Goal: Task Accomplishment & Management: Complete application form

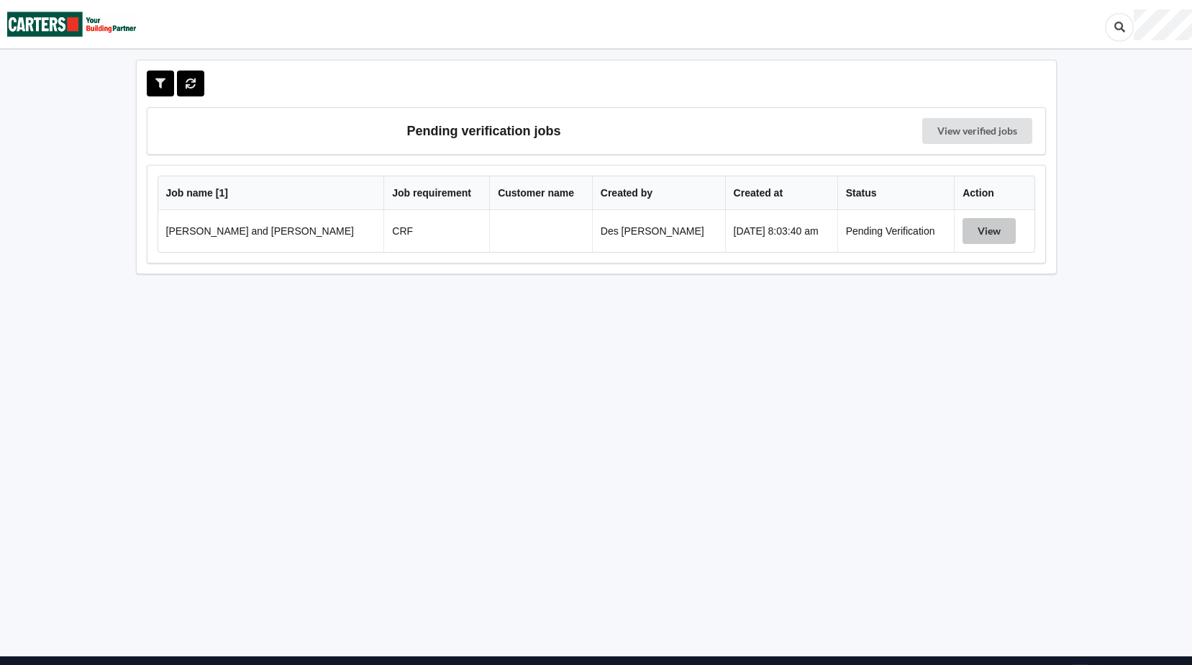
click at [964, 231] on button "View" at bounding box center [989, 231] width 53 height 26
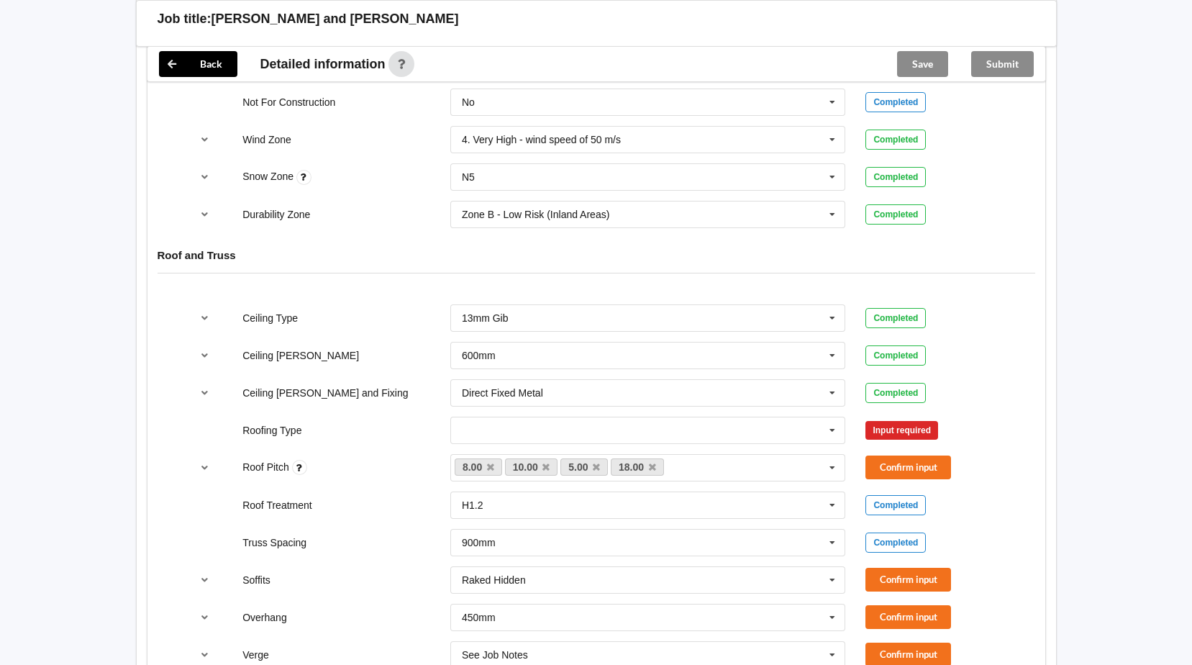
scroll to position [678, 0]
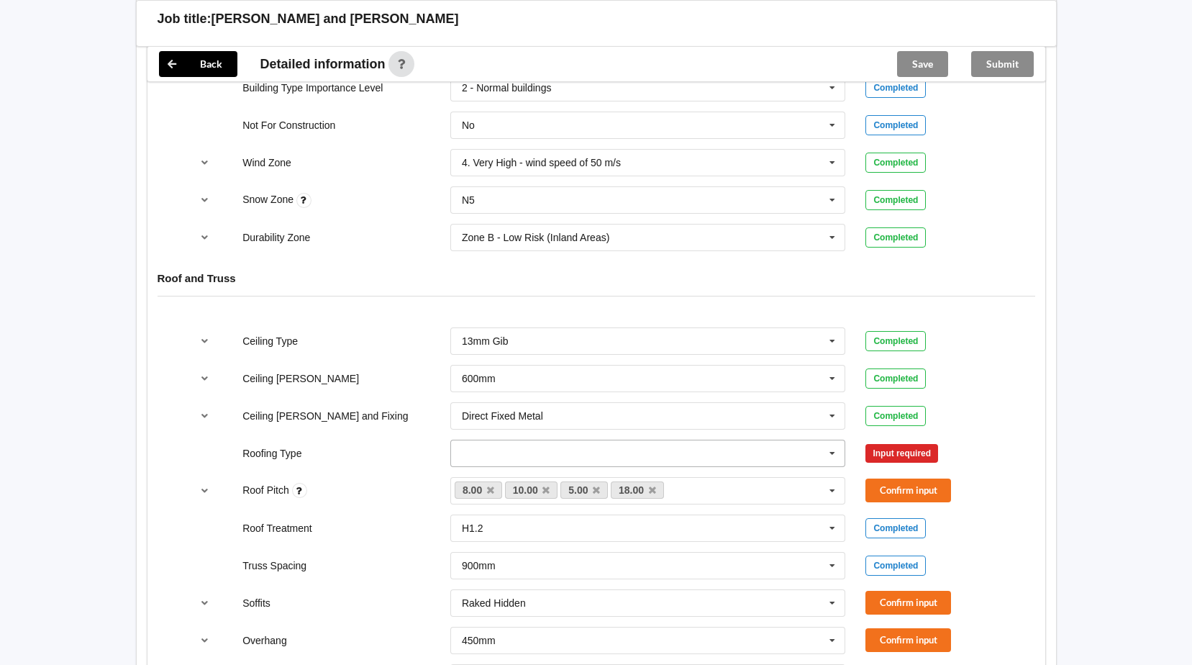
click at [832, 451] on icon at bounding box center [833, 453] width 22 height 27
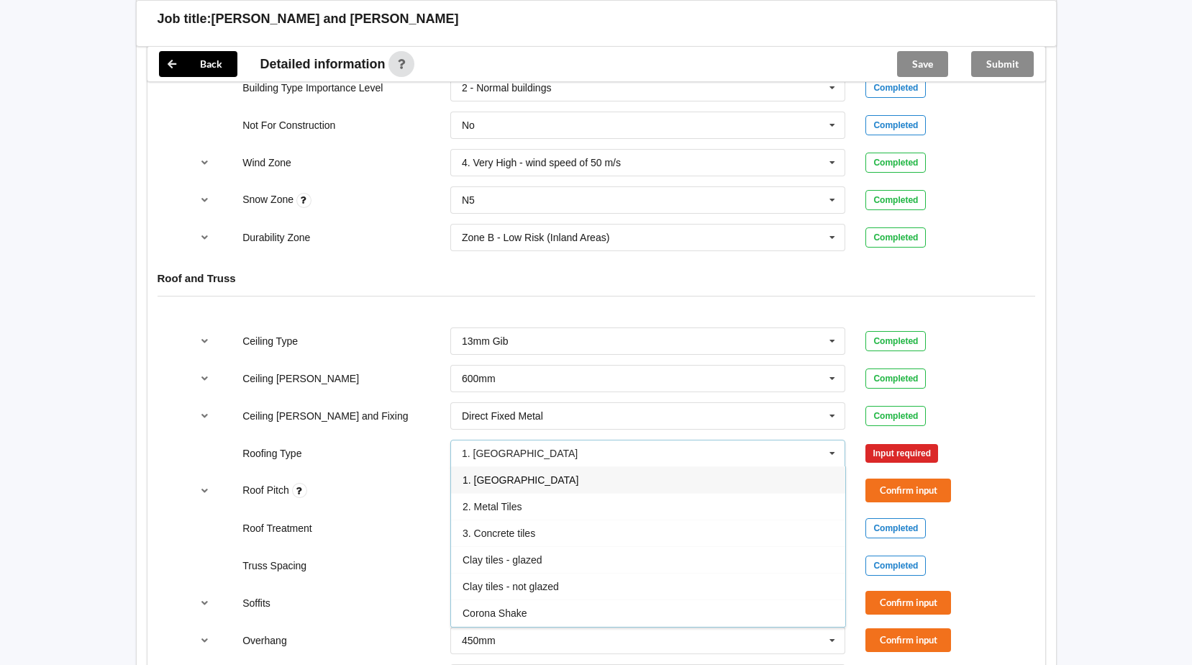
click at [506, 478] on span "1. [GEOGRAPHIC_DATA]" at bounding box center [521, 480] width 116 height 12
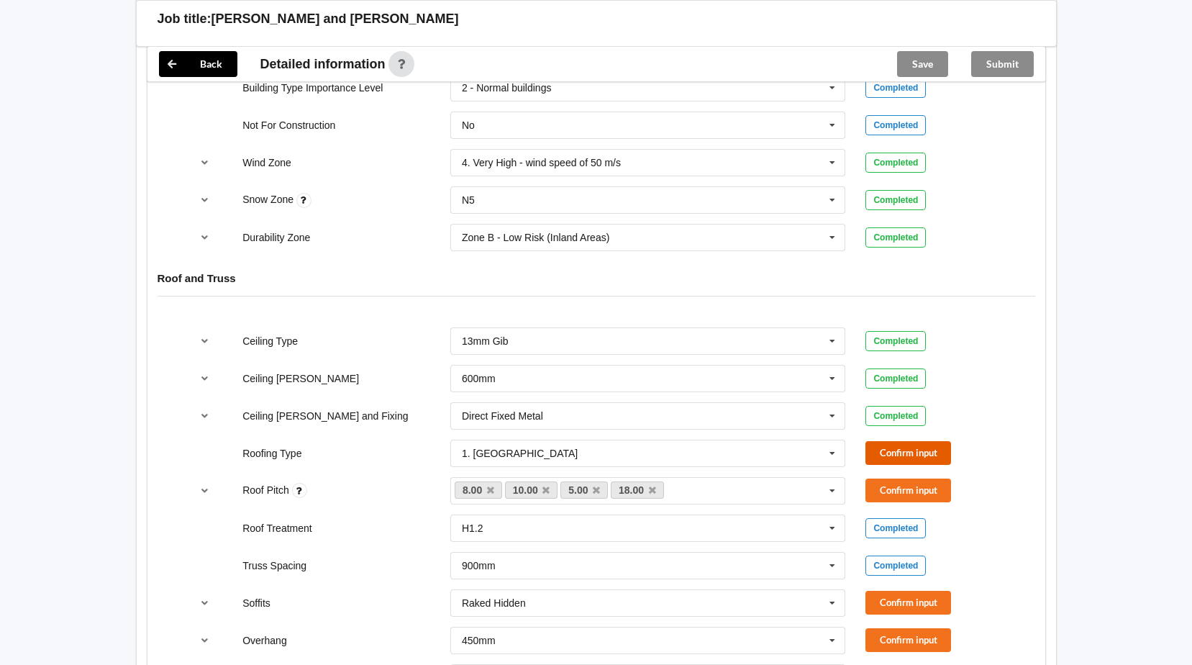
click at [906, 450] on button "Confirm input" at bounding box center [908, 453] width 86 height 24
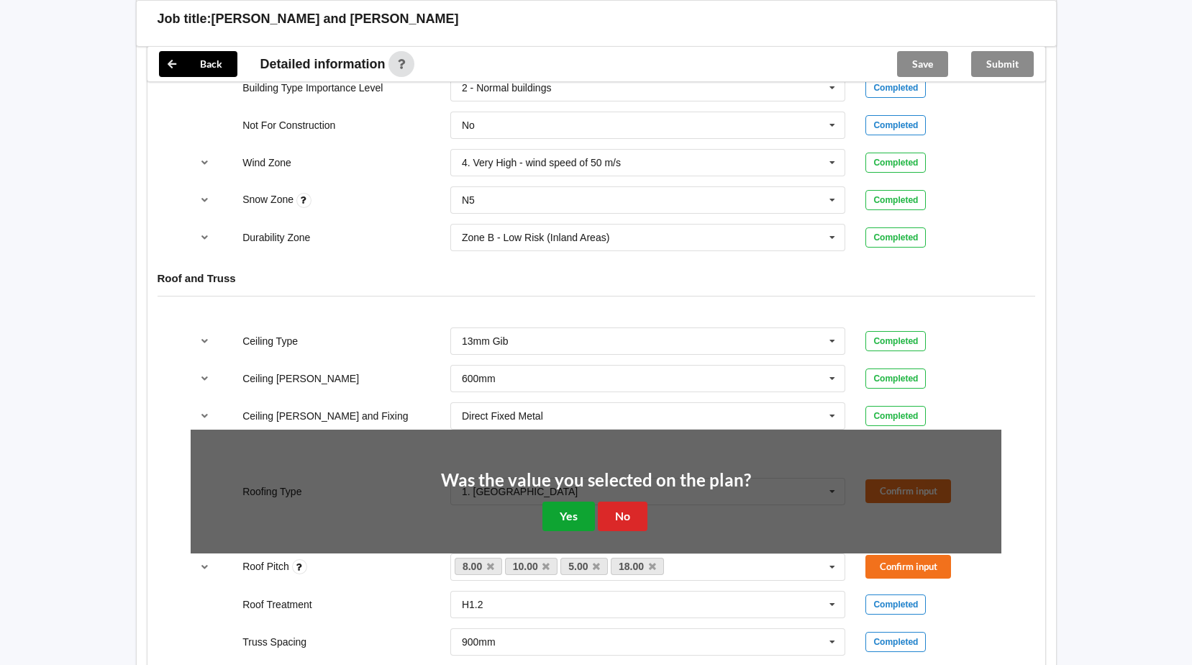
click at [558, 515] on button "Yes" at bounding box center [568, 515] width 53 height 29
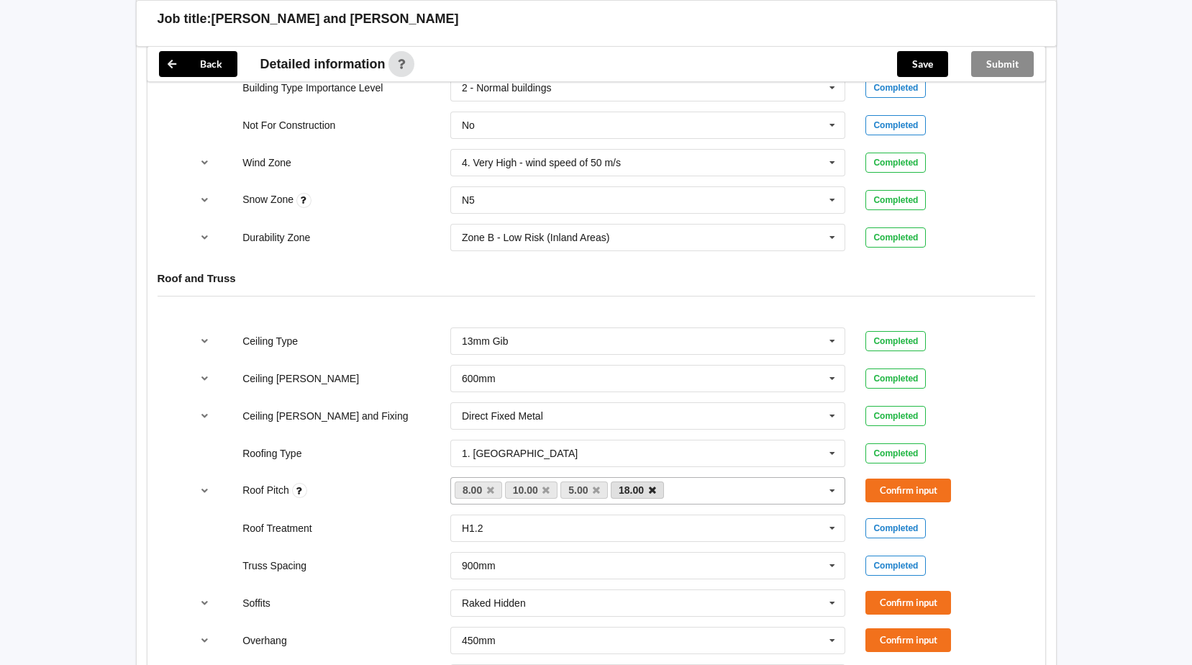
click at [652, 489] on icon at bounding box center [652, 490] width 7 height 9
click at [599, 491] on icon at bounding box center [596, 490] width 7 height 9
click at [909, 488] on button "Confirm input" at bounding box center [908, 490] width 86 height 24
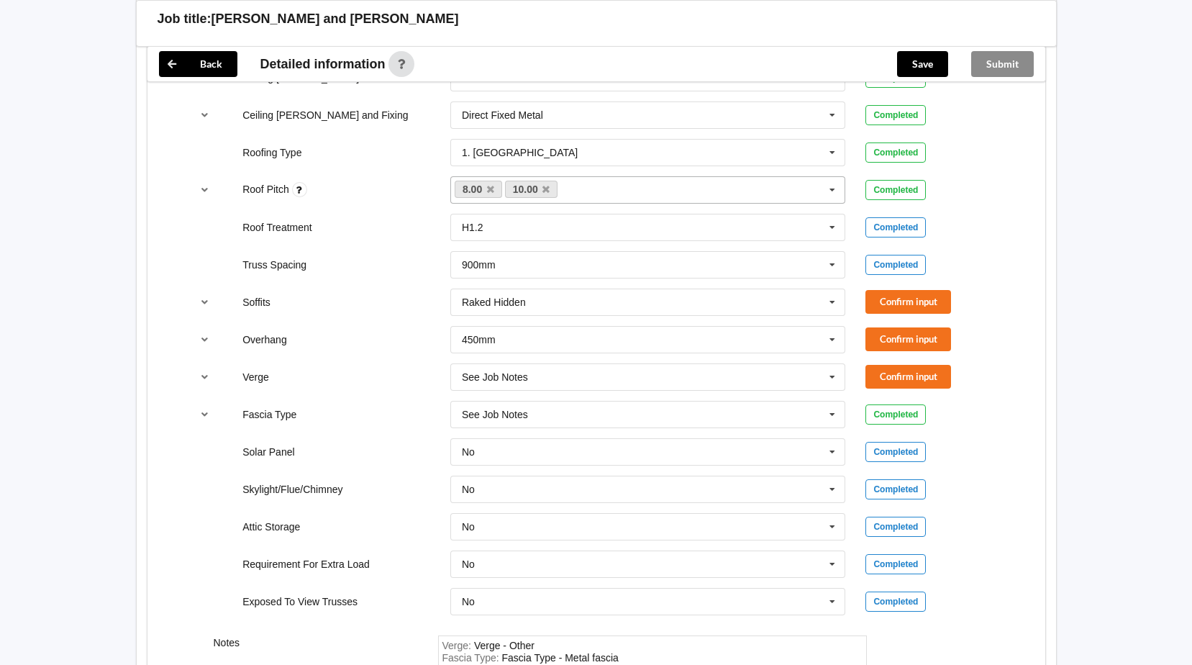
scroll to position [983, 0]
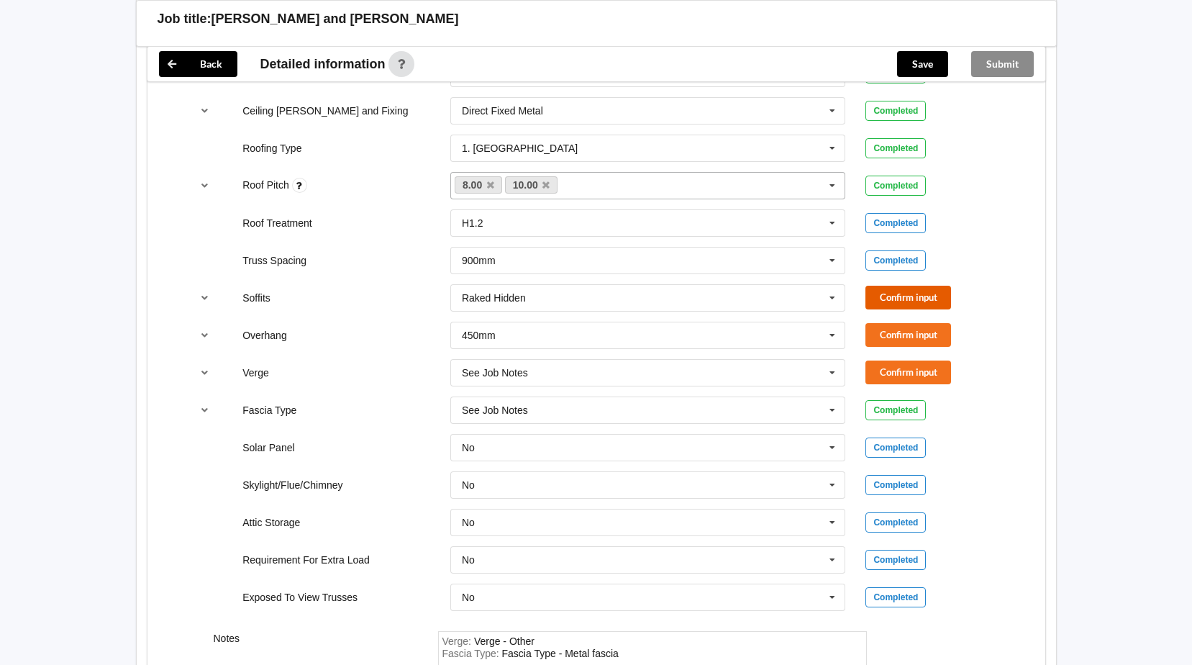
click at [900, 300] on button "Confirm input" at bounding box center [908, 298] width 86 height 24
click at [906, 333] on button "Confirm input" at bounding box center [908, 335] width 86 height 24
drag, startPoint x: 921, startPoint y: 375, endPoint x: 1088, endPoint y: 376, distance: 167.6
click at [921, 373] on button "Confirm input" at bounding box center [908, 372] width 86 height 24
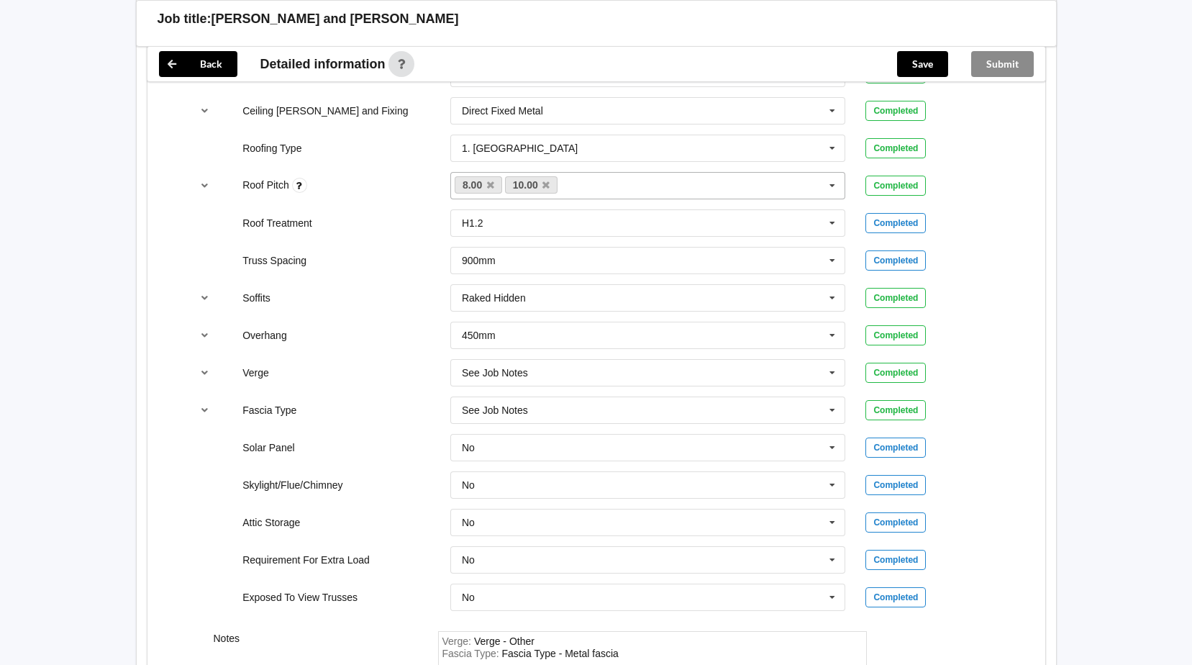
scroll to position [1198, 0]
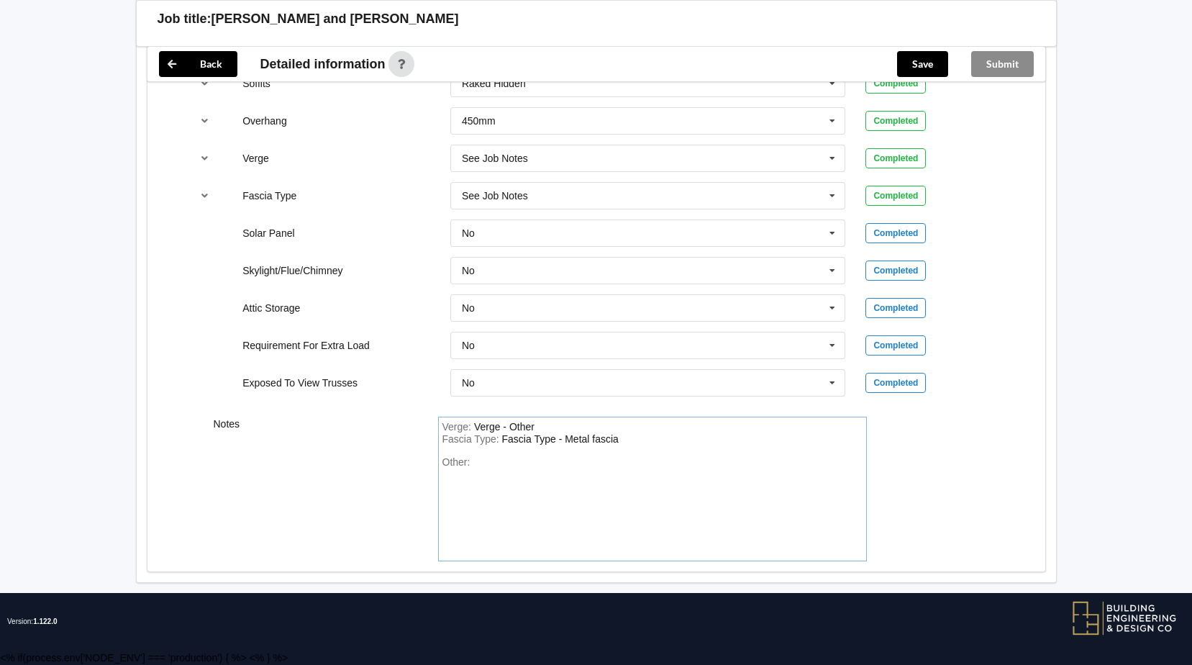
click at [510, 467] on div "Other:" at bounding box center [652, 506] width 420 height 101
click at [483, 474] on div "Other:" at bounding box center [652, 506] width 420 height 101
click at [485, 469] on div "Other:" at bounding box center [652, 506] width 420 height 101
click at [499, 474] on div "Other:" at bounding box center [652, 506] width 420 height 101
click at [627, 434] on div "Fascia Type : Fascia Type - Metal fascia" at bounding box center [652, 439] width 420 height 13
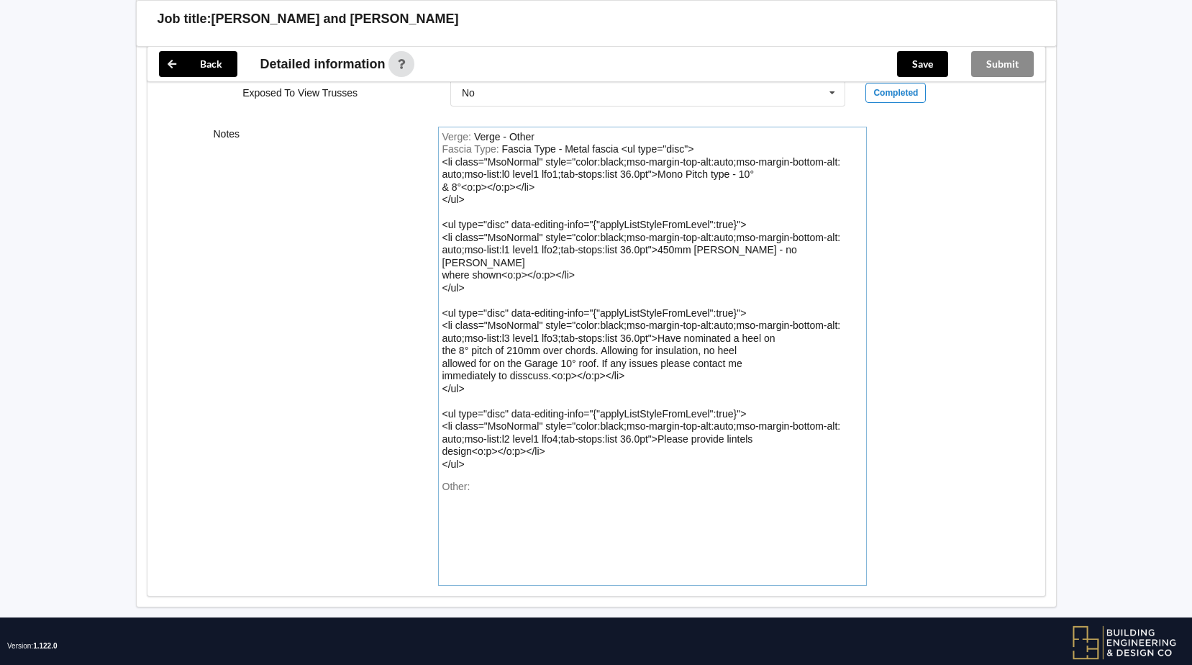
scroll to position [1493, 0]
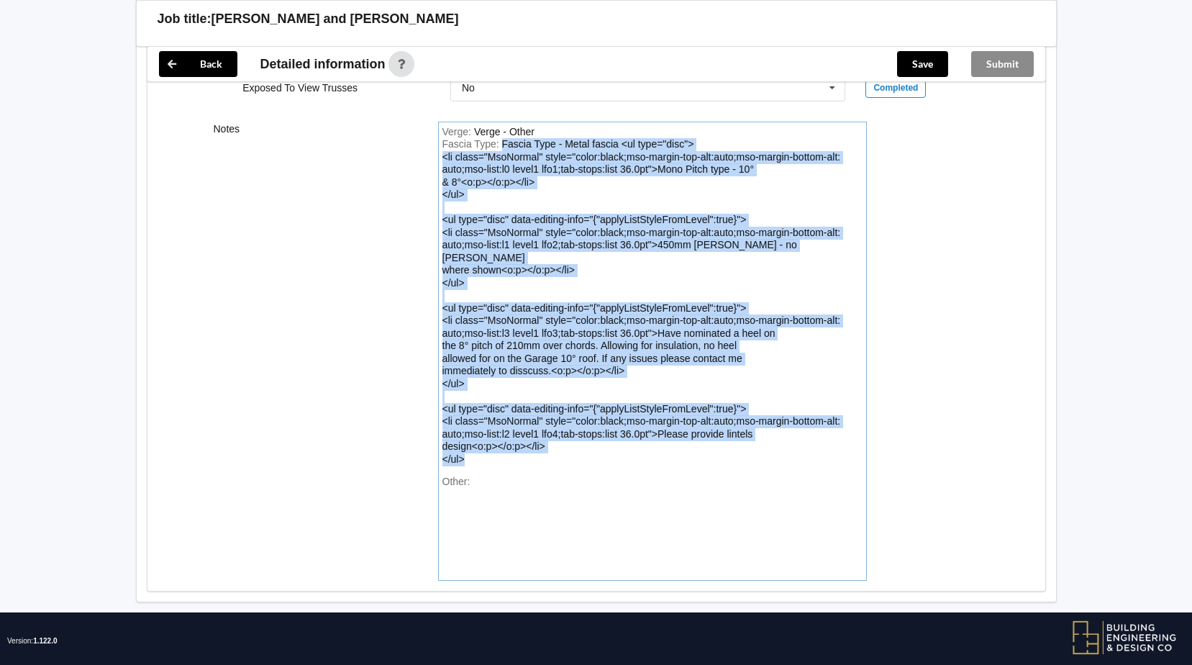
drag, startPoint x: 477, startPoint y: 442, endPoint x: 417, endPoint y: 156, distance: 292.6
click at [419, 153] on div "Notes Verge : Verge - Other Fascia Type : Fascia Type - Metal fascia <ul type="…" at bounding box center [596, 352] width 898 height 480
drag, startPoint x: 486, startPoint y: 445, endPoint x: 445, endPoint y: 145, distance: 302.0
click at [445, 144] on div "Fascia Type : Fascia Type - Metal fascia <ul type="disc"> <li class="MsoNormal"…" at bounding box center [652, 301] width 420 height 327
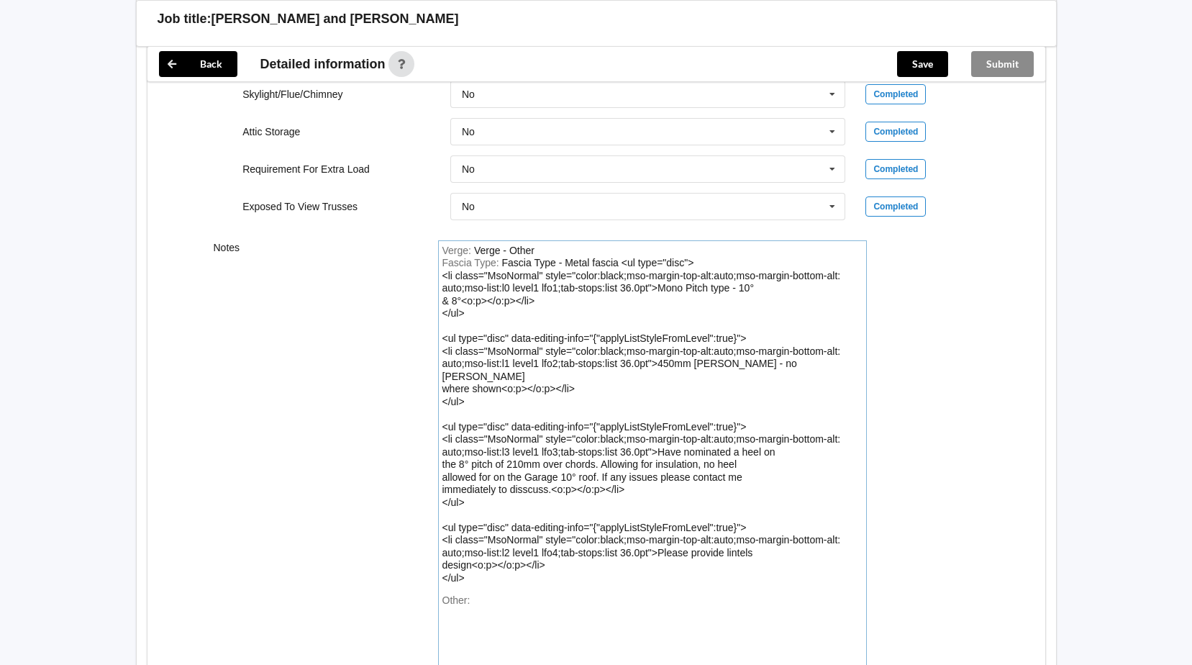
scroll to position [1372, 0]
drag, startPoint x: 545, startPoint y: 558, endPoint x: 493, endPoint y: 535, distance: 55.7
click at [476, 527] on div "Fascia Type - Metal fascia <ul type="disc"> <li class="MsoNormal" style="color:…" at bounding box center [641, 422] width 399 height 327
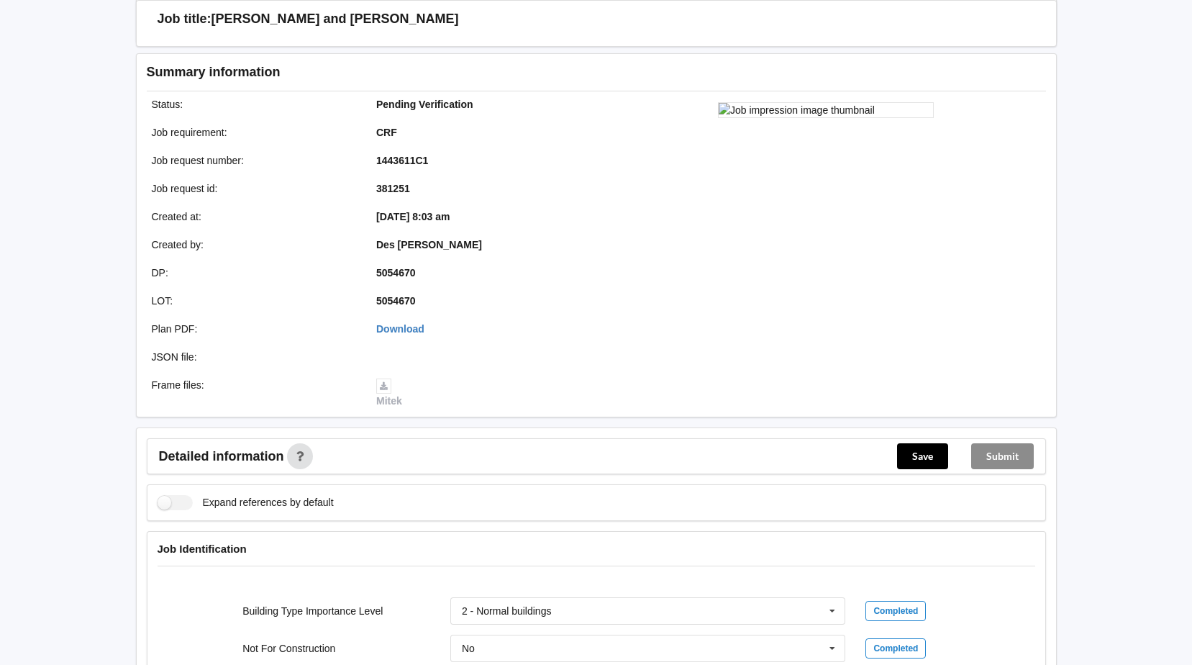
scroll to position [0, 0]
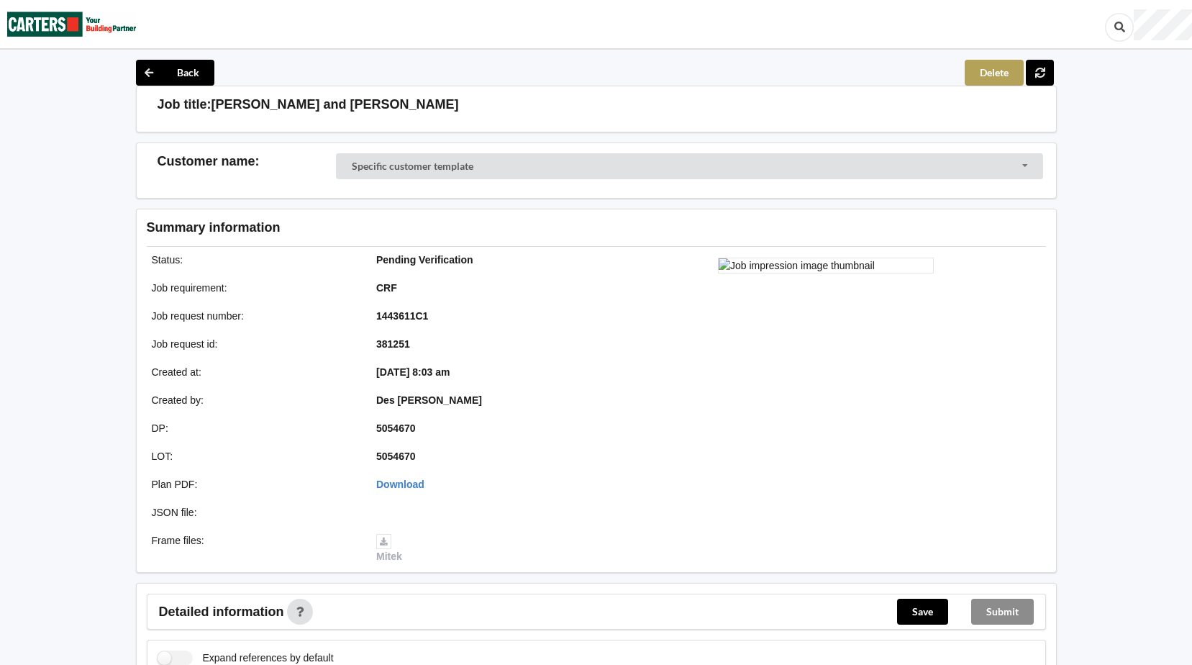
click at [982, 71] on button "Delete" at bounding box center [994, 73] width 59 height 26
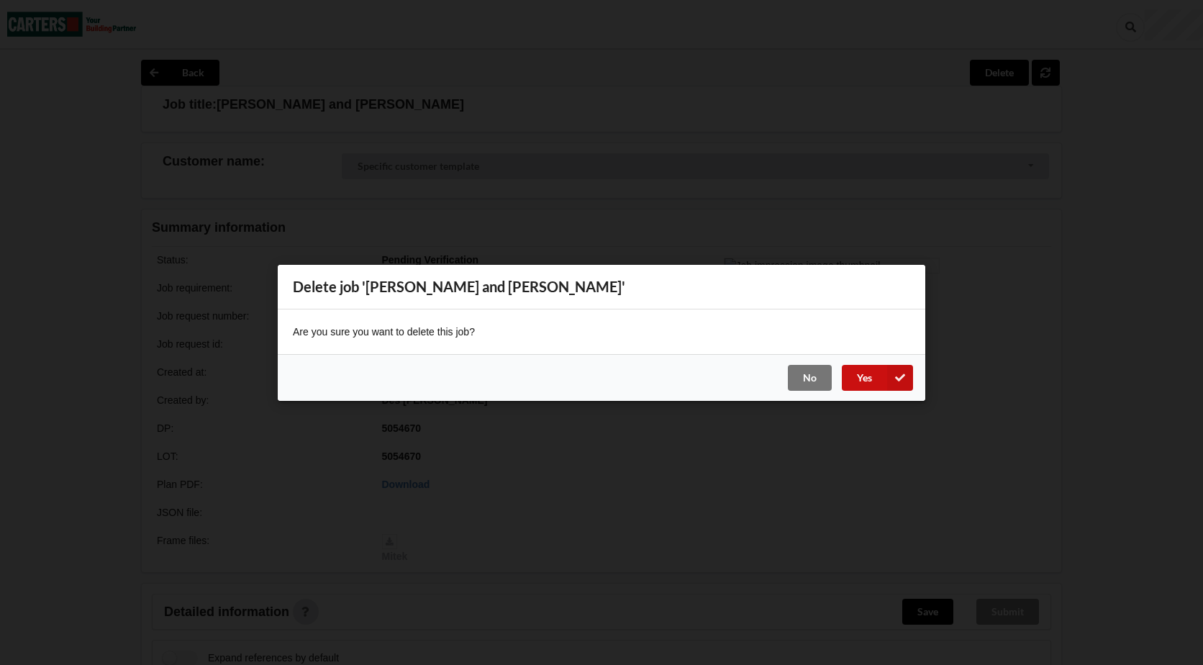
click at [893, 376] on icon at bounding box center [900, 377] width 26 height 26
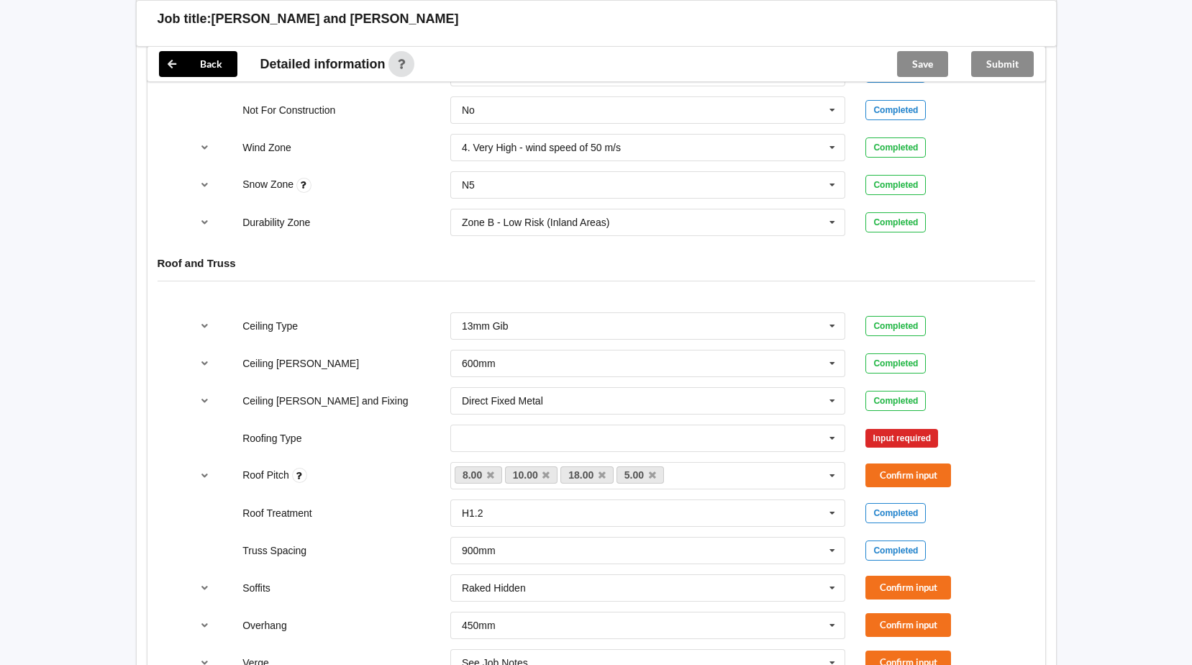
scroll to position [698, 0]
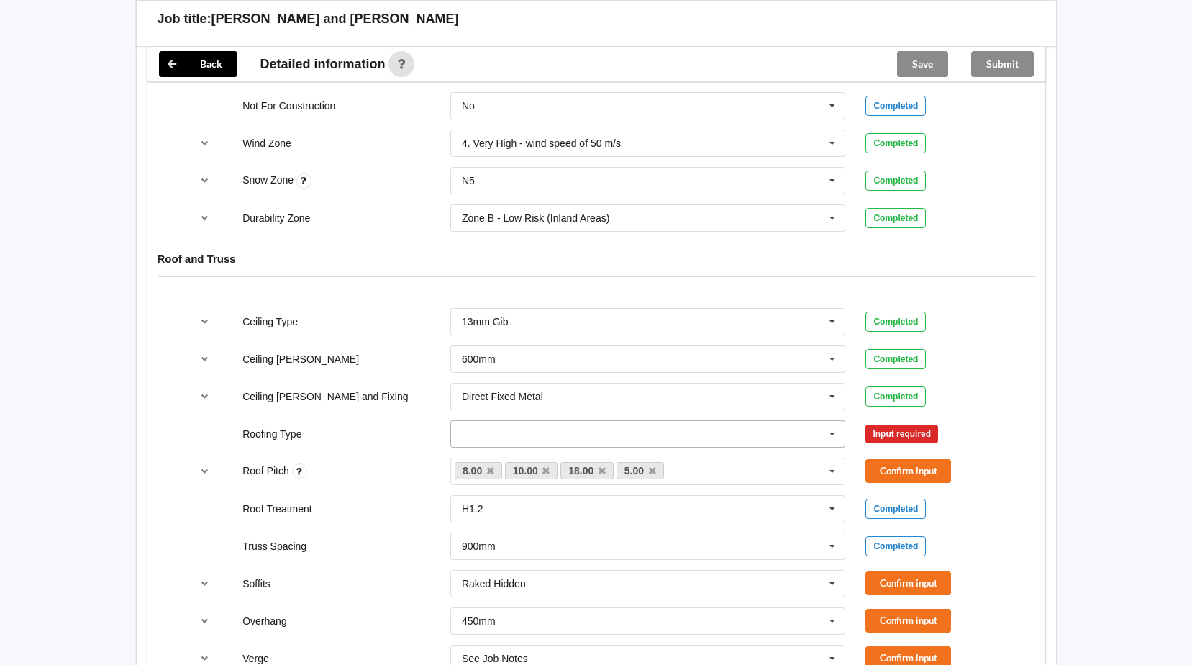
click at [832, 433] on icon at bounding box center [833, 434] width 22 height 27
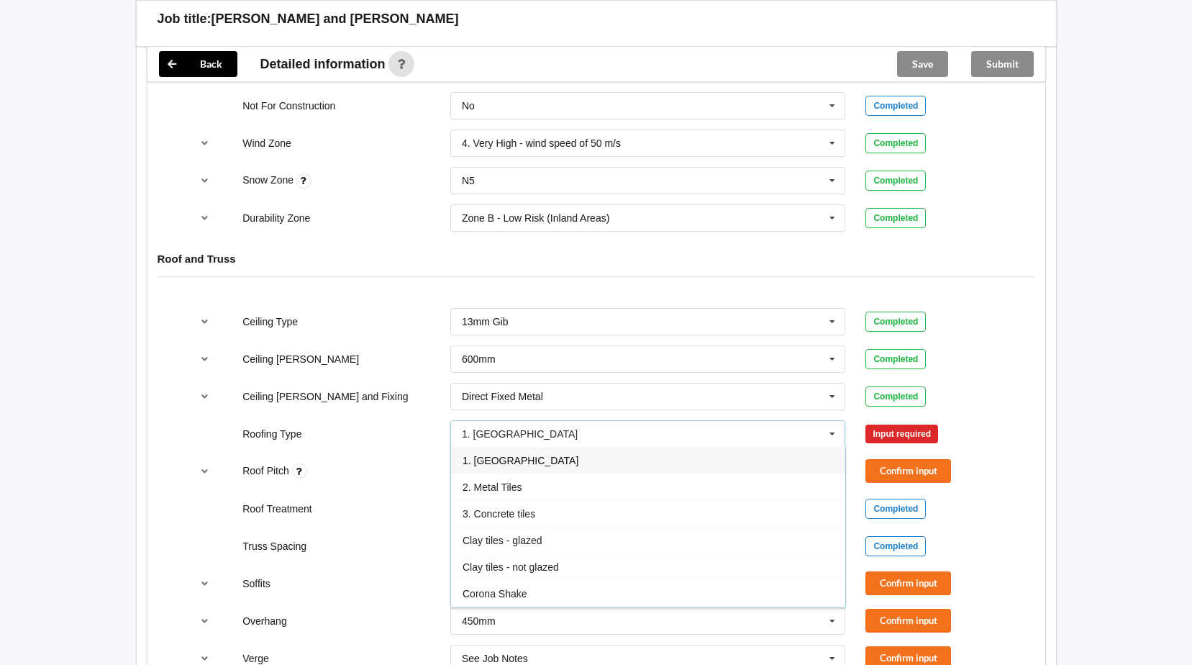
click at [647, 466] on div "1. [GEOGRAPHIC_DATA]" at bounding box center [648, 460] width 394 height 27
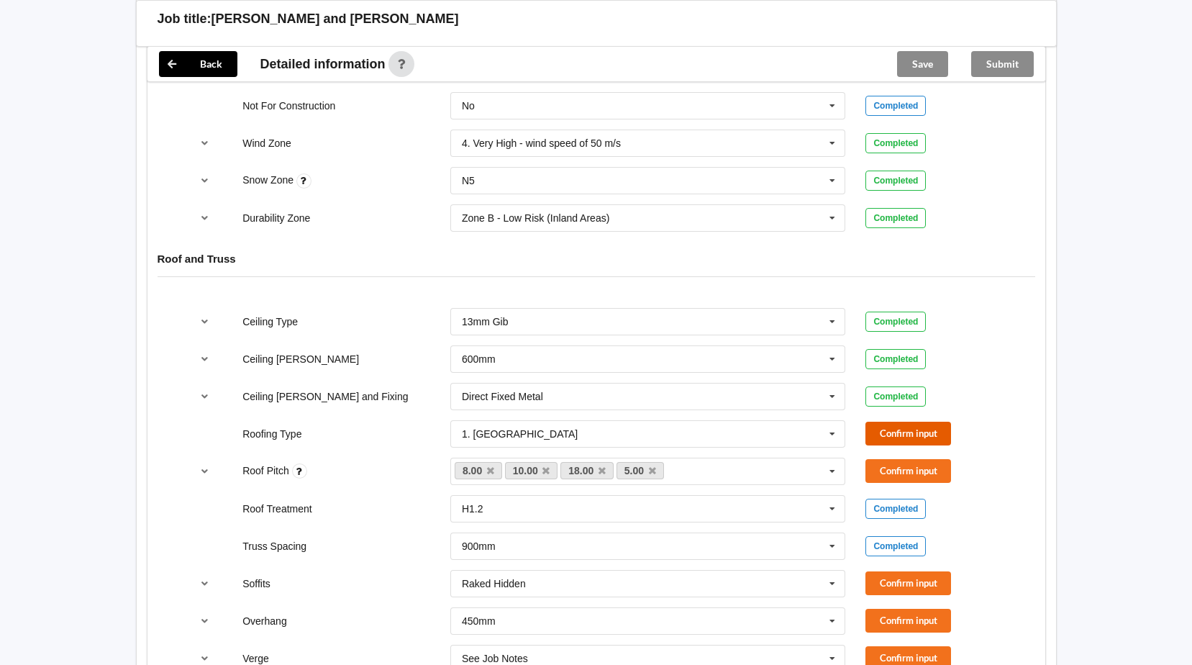
click at [914, 432] on button "Confirm input" at bounding box center [908, 434] width 86 height 24
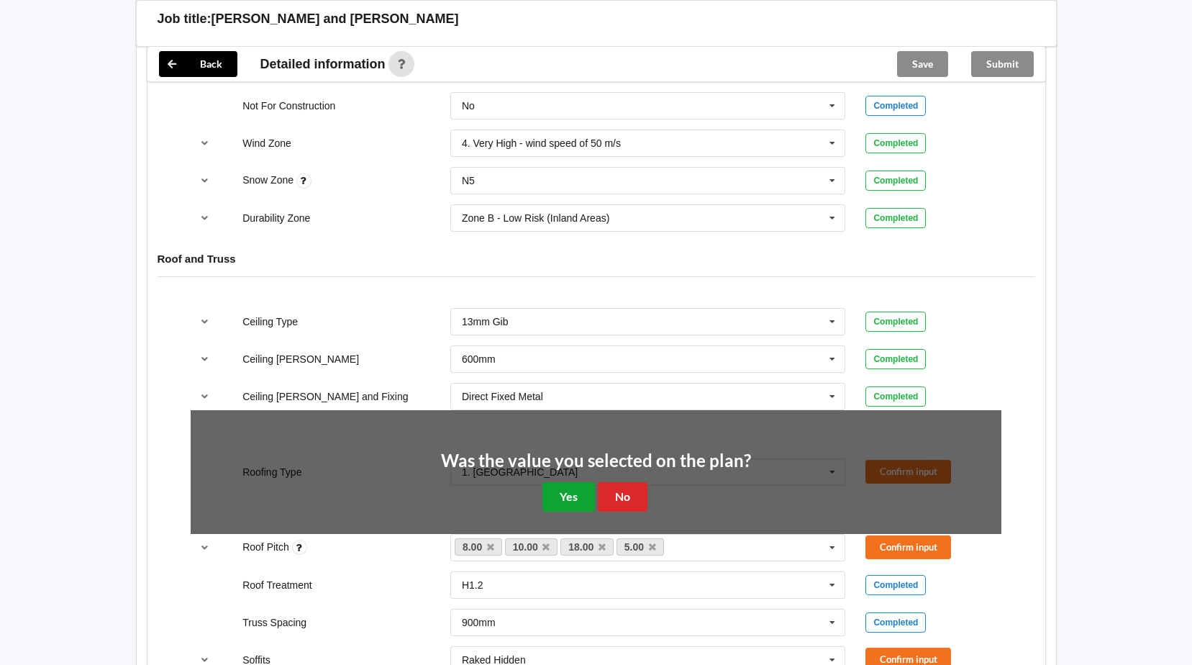
click at [575, 501] on button "Yes" at bounding box center [568, 496] width 53 height 29
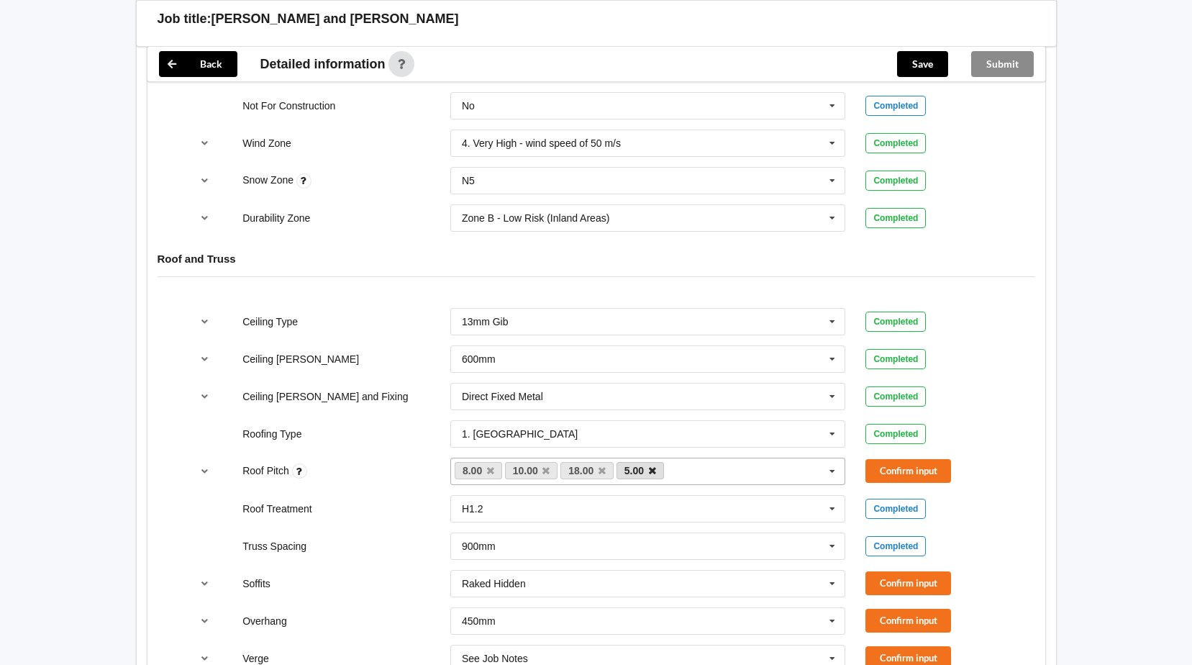
click at [651, 473] on icon at bounding box center [652, 470] width 7 height 9
click at [601, 470] on icon at bounding box center [602, 470] width 7 height 9
click at [909, 468] on button "Confirm input" at bounding box center [908, 471] width 86 height 24
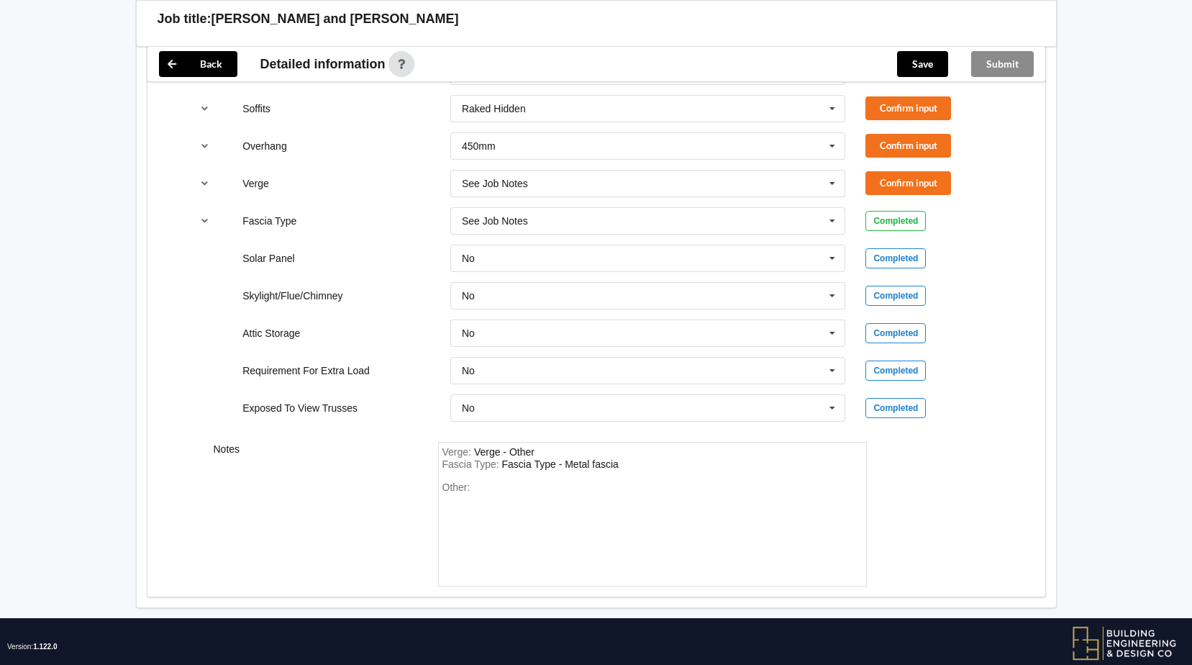
scroll to position [1153, 0]
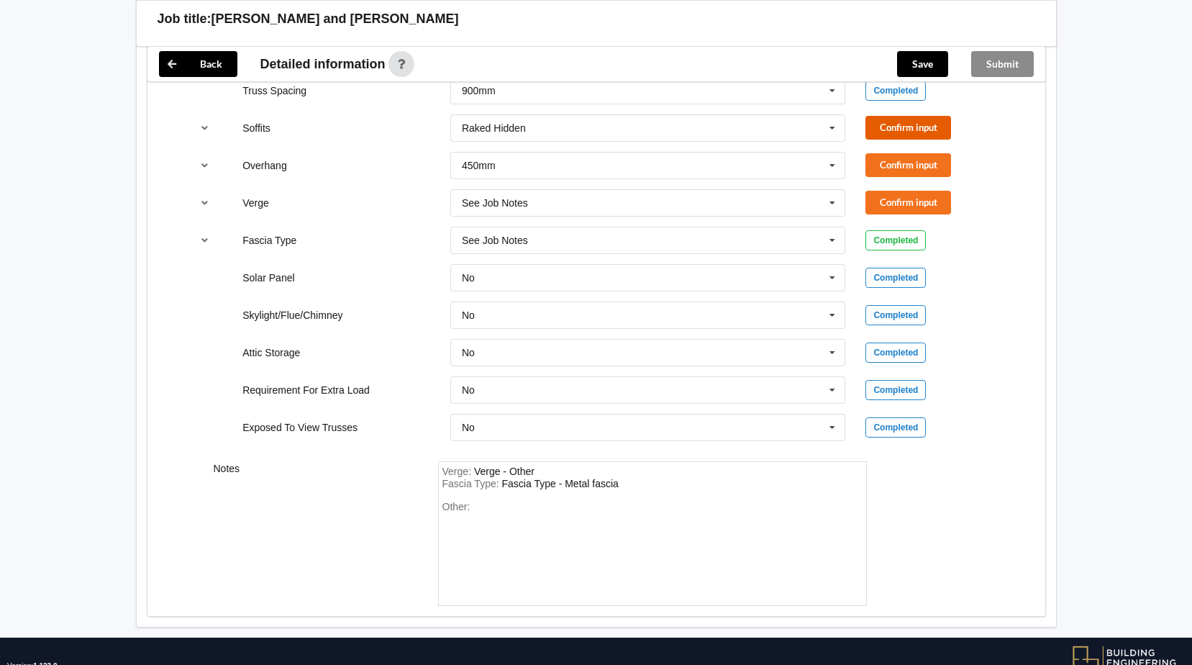
click at [911, 123] on button "Confirm input" at bounding box center [908, 128] width 86 height 24
click at [896, 166] on button "Confirm input" at bounding box center [908, 165] width 86 height 24
click at [904, 205] on button "Confirm input" at bounding box center [908, 203] width 86 height 24
click at [485, 513] on div "Other:" at bounding box center [652, 551] width 420 height 101
click at [476, 506] on div "Other:" at bounding box center [652, 551] width 420 height 101
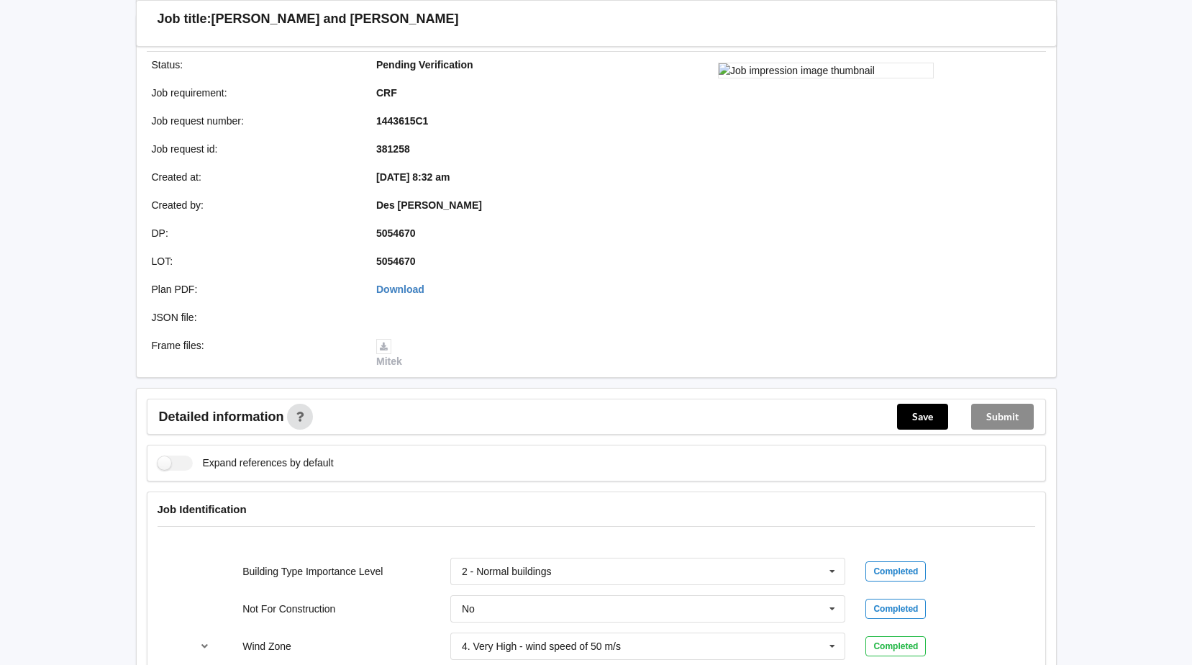
scroll to position [0, 0]
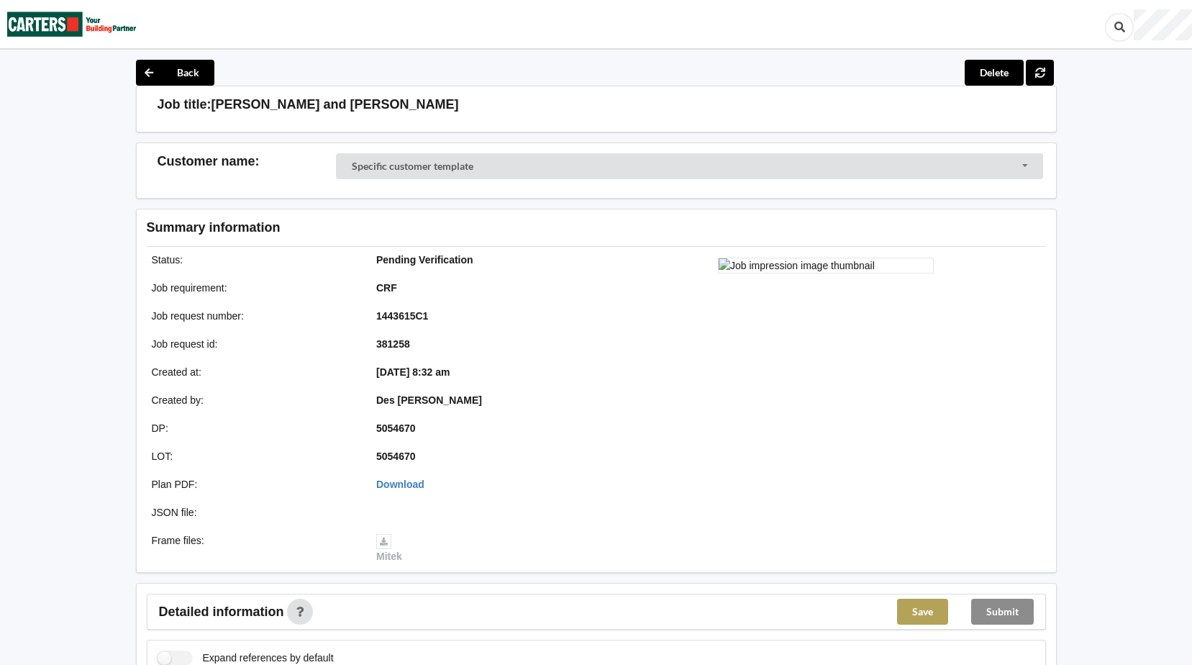
click at [927, 614] on button "Save" at bounding box center [922, 612] width 51 height 26
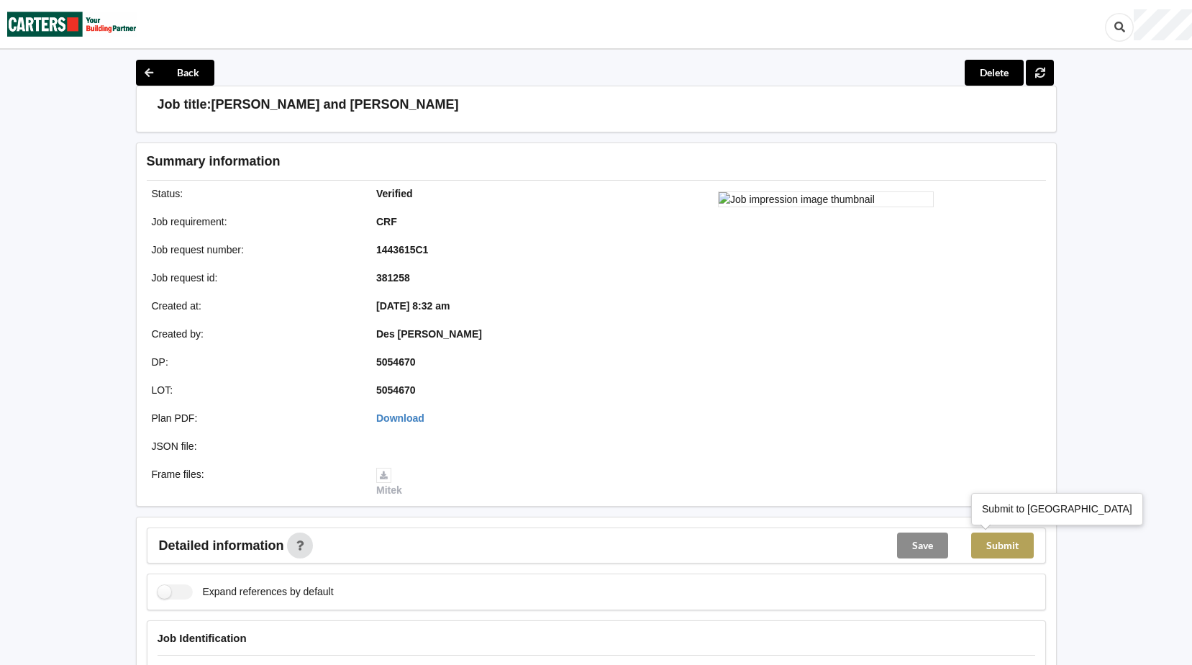
click at [1006, 545] on button "Submit" at bounding box center [1002, 545] width 63 height 26
